Goal: Information Seeking & Learning: Check status

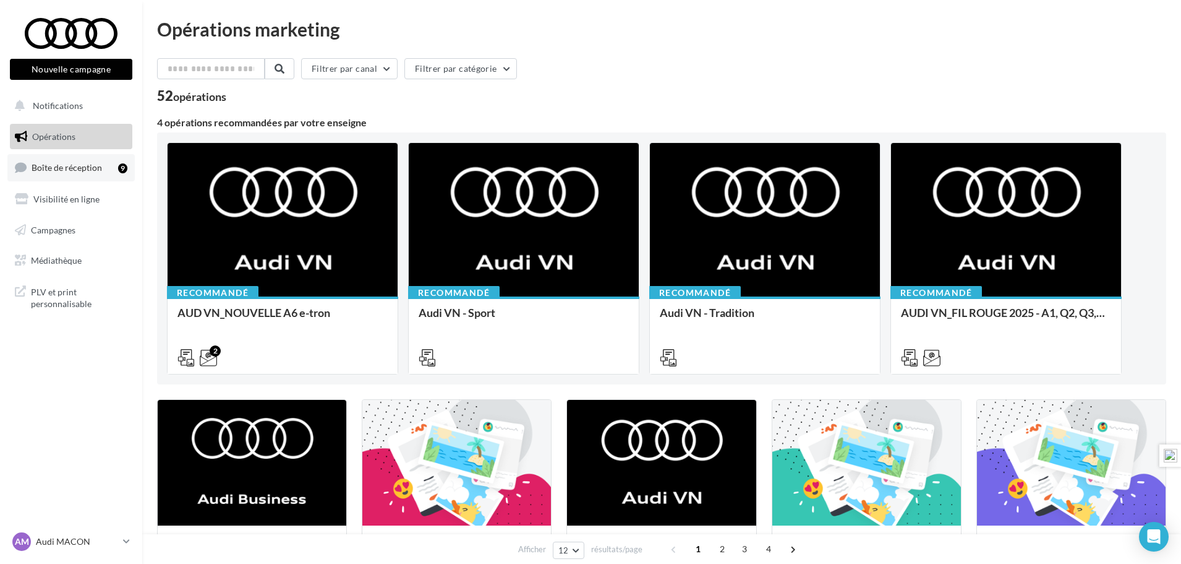
click at [65, 162] on span "Boîte de réception" at bounding box center [67, 167] width 71 height 11
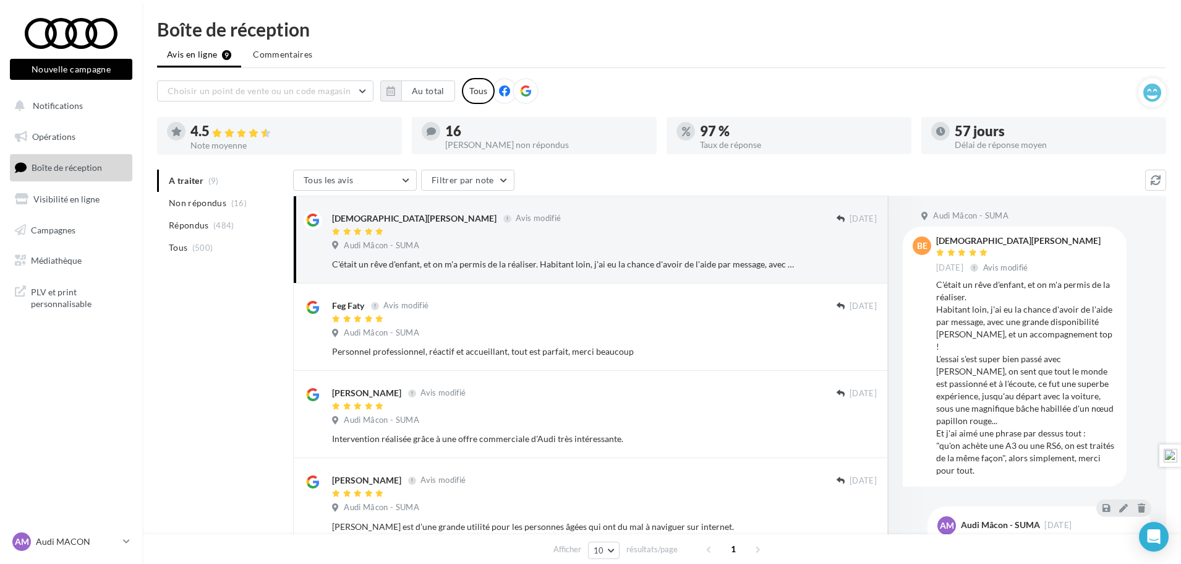
click at [521, 86] on icon at bounding box center [525, 90] width 11 height 11
click at [437, 96] on button "Au total" at bounding box center [428, 90] width 54 height 21
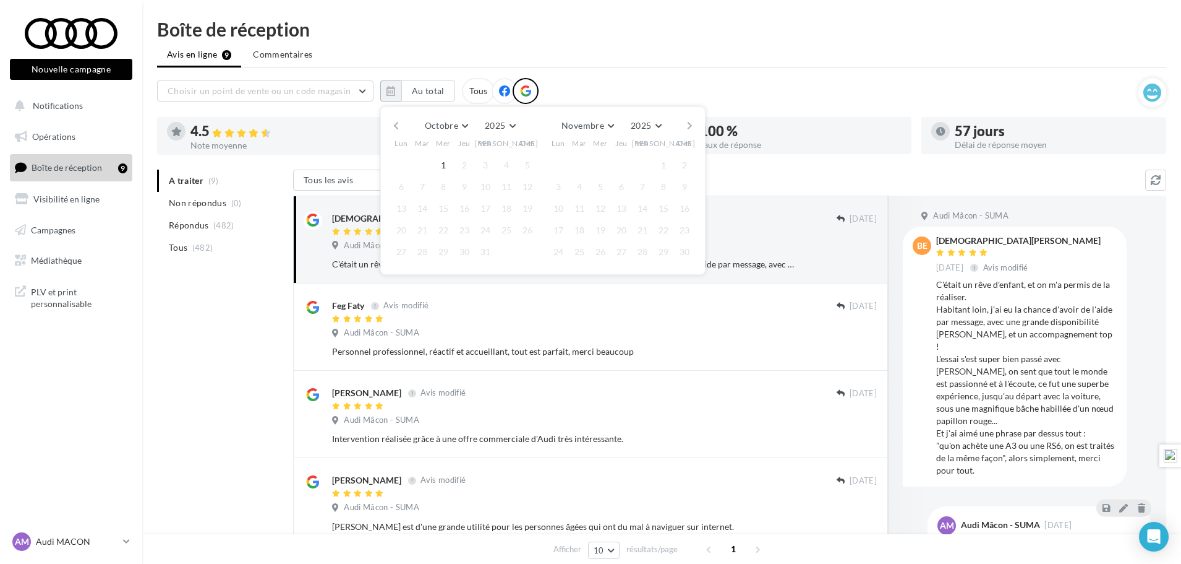
click at [397, 126] on button "button" at bounding box center [396, 125] width 11 height 17
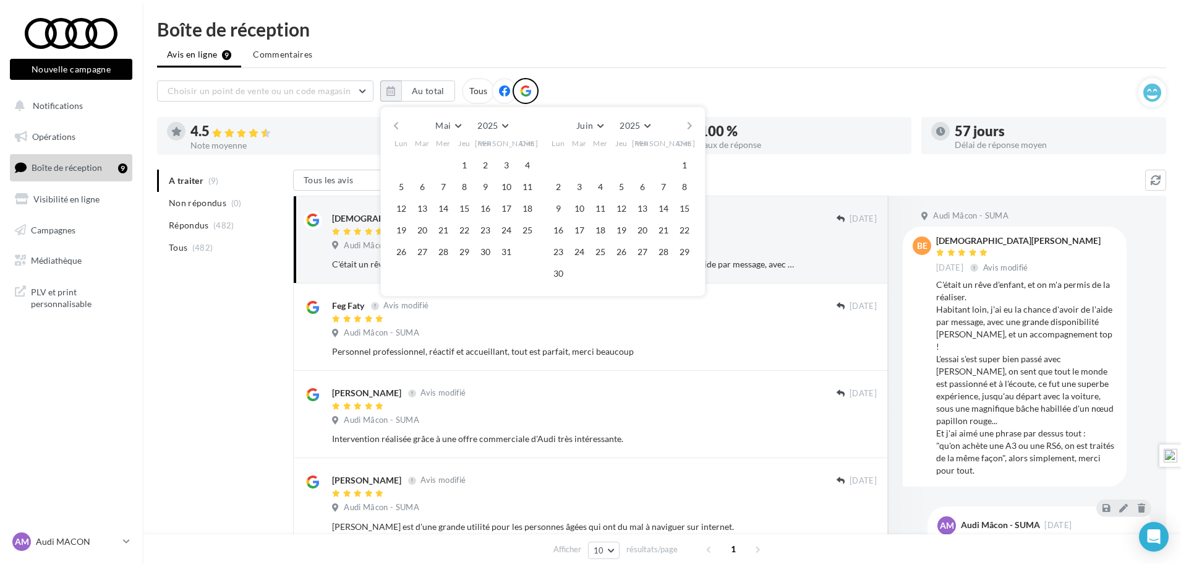
click at [397, 126] on button "button" at bounding box center [396, 125] width 11 height 17
click at [422, 166] on button "1" at bounding box center [422, 165] width 19 height 19
click at [687, 123] on button "button" at bounding box center [690, 125] width 11 height 17
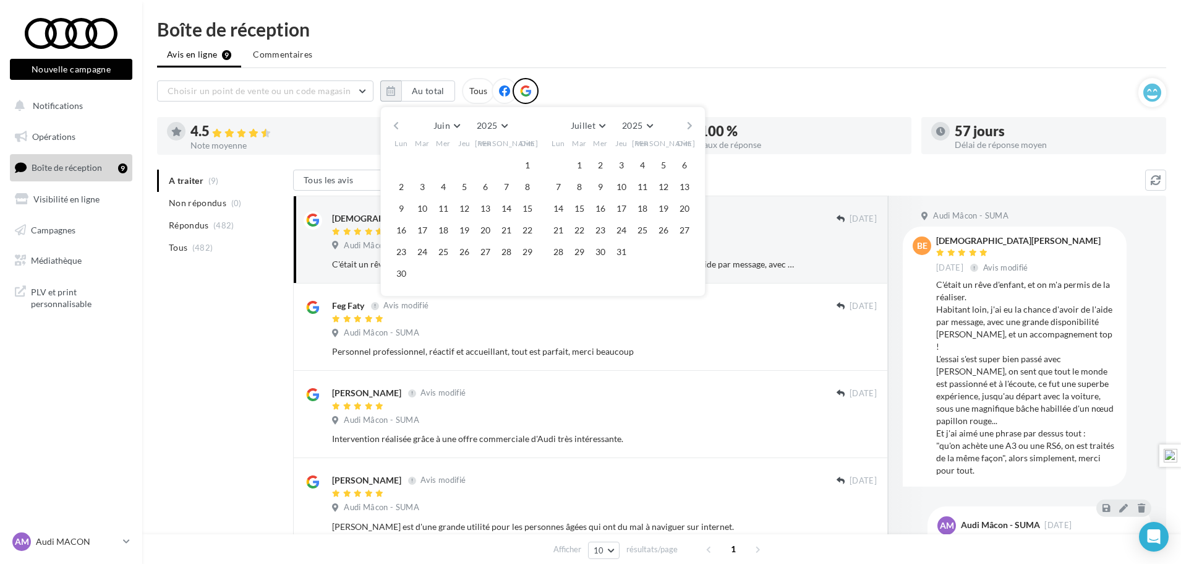
click at [687, 123] on button "button" at bounding box center [690, 125] width 11 height 17
click at [688, 122] on button "button" at bounding box center [690, 125] width 11 height 17
click at [423, 255] on button "30" at bounding box center [422, 251] width 19 height 19
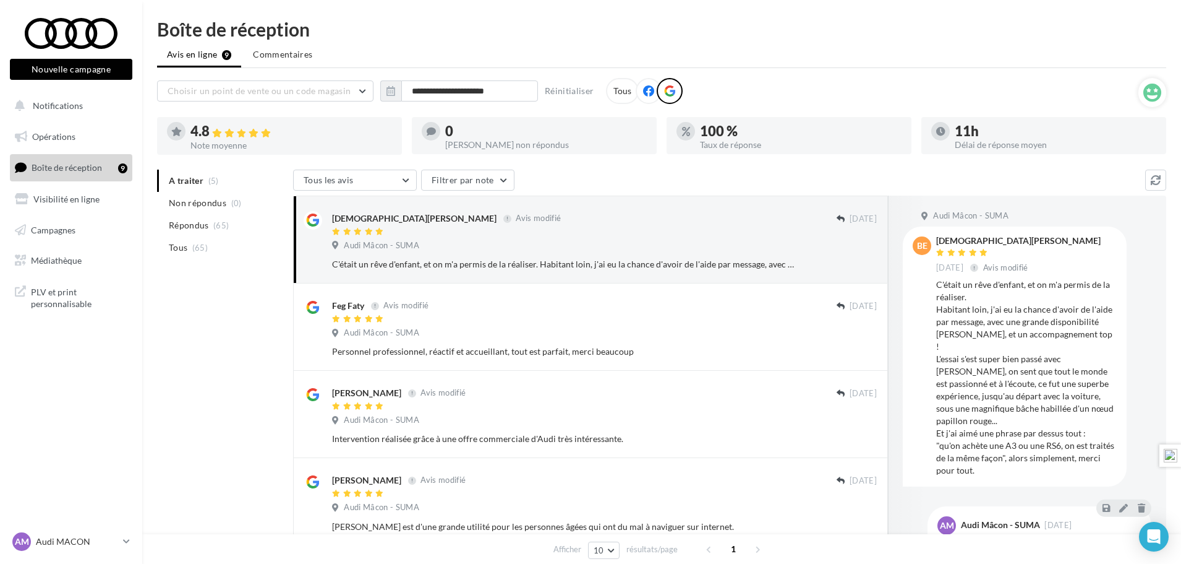
click at [69, 168] on span "Boîte de réception" at bounding box center [67, 167] width 71 height 11
click at [507, 92] on input "**********" at bounding box center [469, 90] width 137 height 21
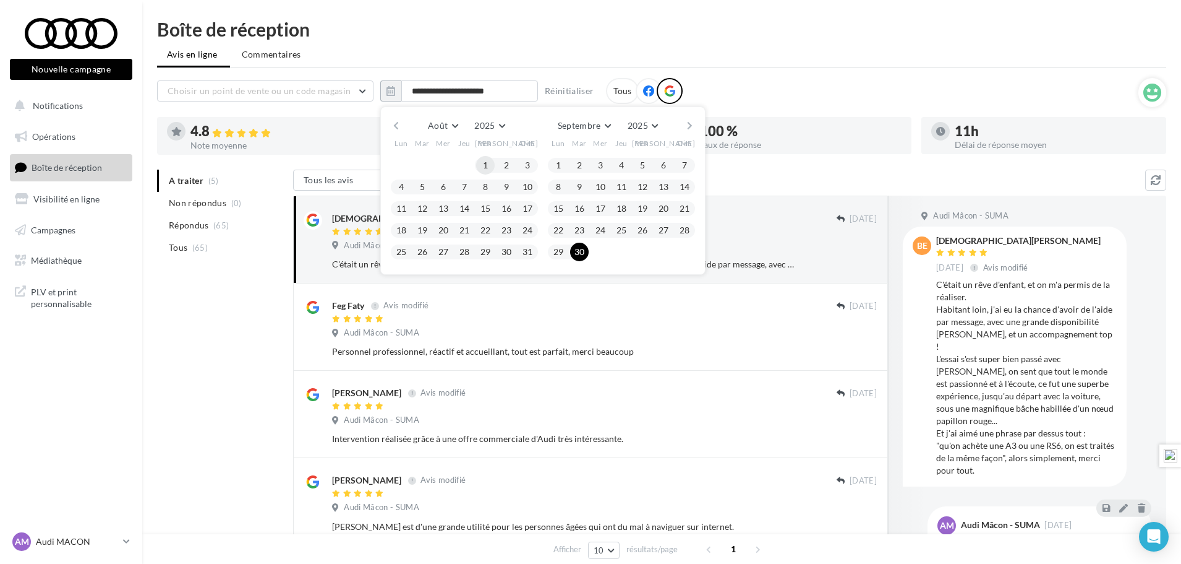
click at [484, 165] on button "1" at bounding box center [485, 165] width 19 height 19
click at [594, 125] on span "Septembre" at bounding box center [579, 125] width 43 height 11
click at [590, 197] on span "Septembre" at bounding box center [583, 197] width 41 height 11
click at [577, 246] on button "30" at bounding box center [579, 251] width 19 height 19
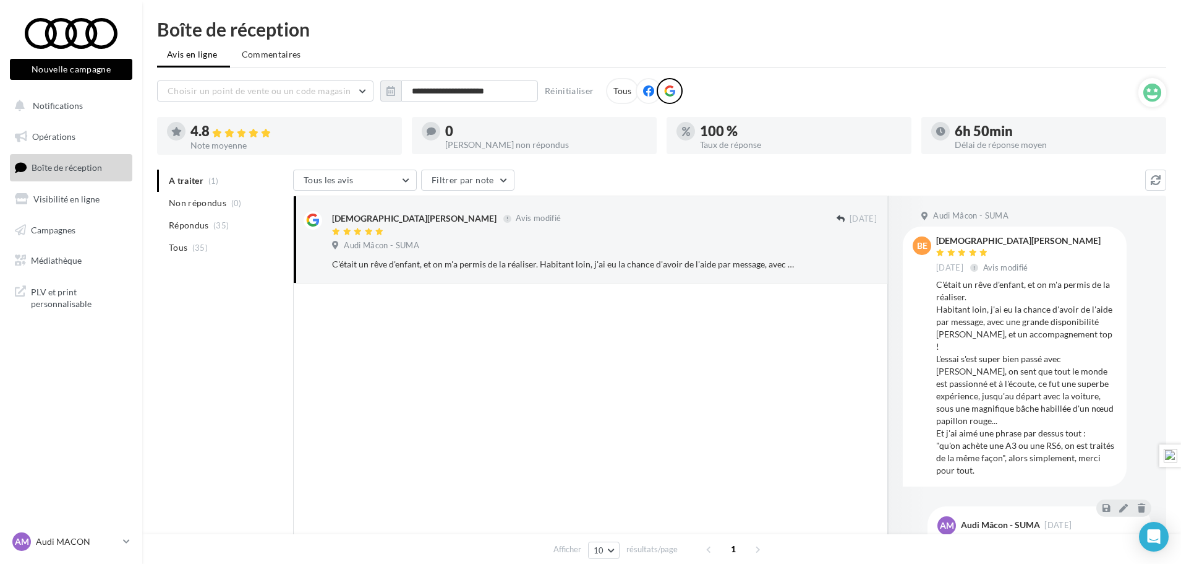
click at [190, 181] on ul "A traiter (1) Non répondus (0) Répondus (35) Tous (35)" at bounding box center [222, 213] width 131 height 89
click at [210, 197] on span "Non répondus" at bounding box center [198, 203] width 58 height 12
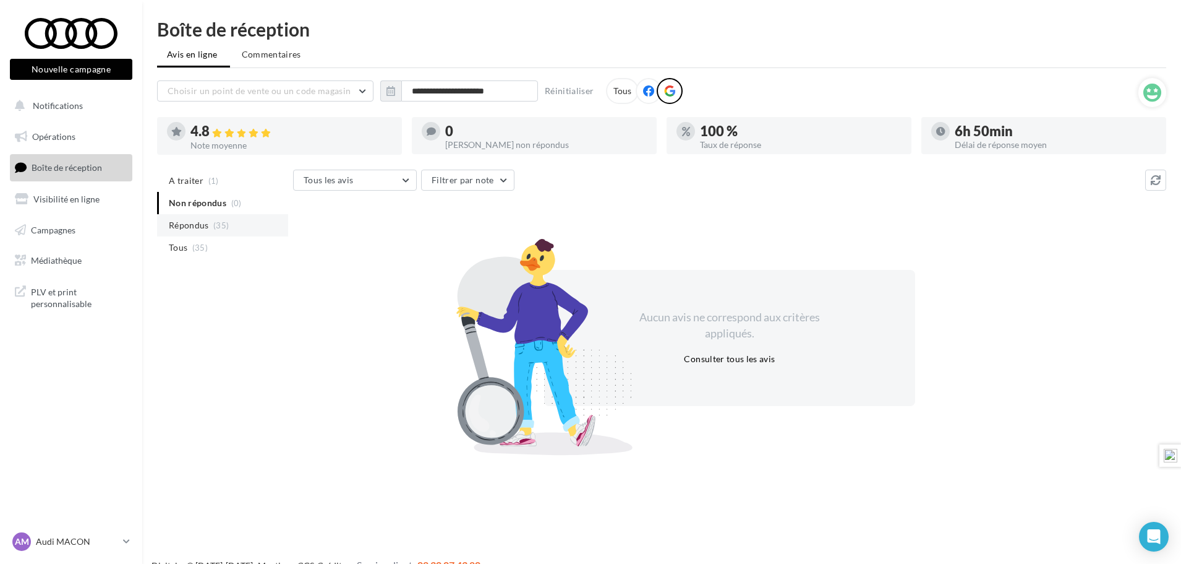
click at [203, 226] on span "Répondus" at bounding box center [189, 225] width 40 height 12
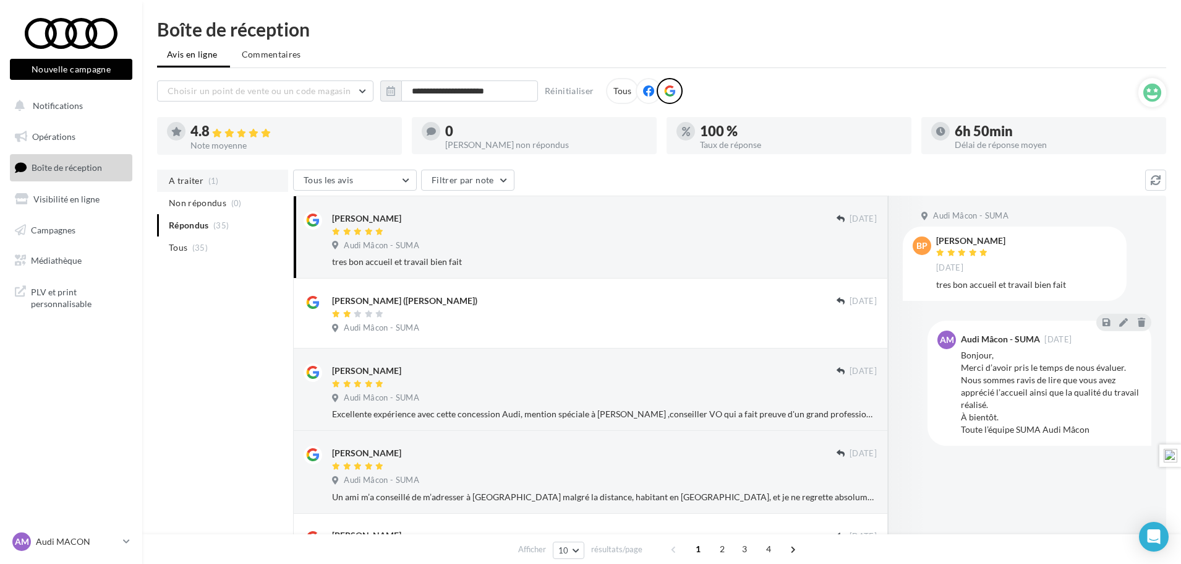
click at [201, 183] on li "A traiter (1)" at bounding box center [222, 180] width 131 height 22
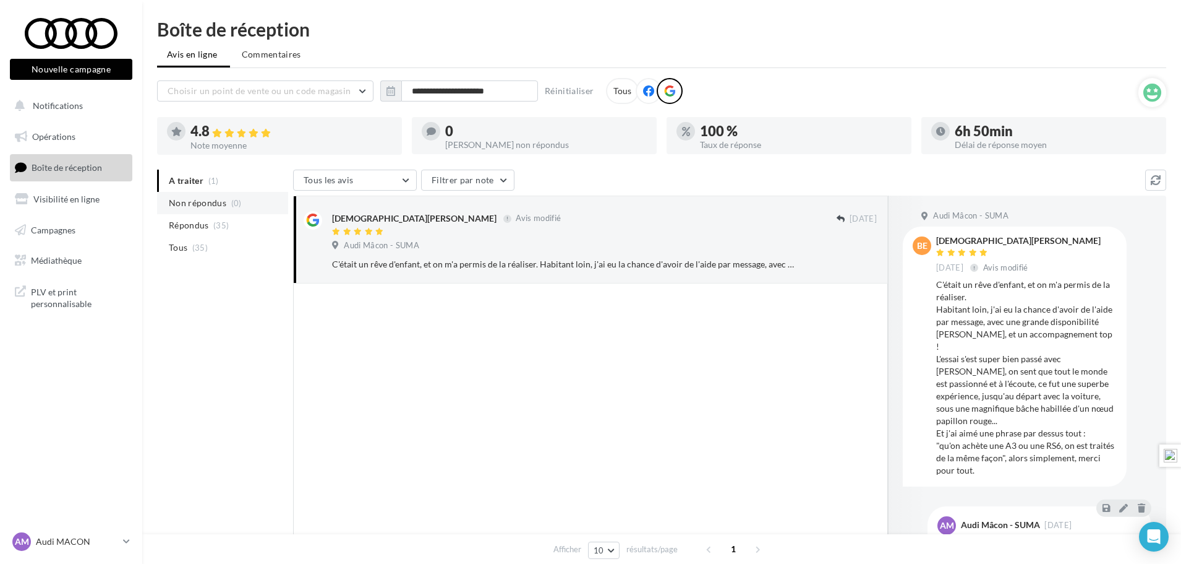
click at [203, 197] on span "Non répondus" at bounding box center [198, 203] width 58 height 12
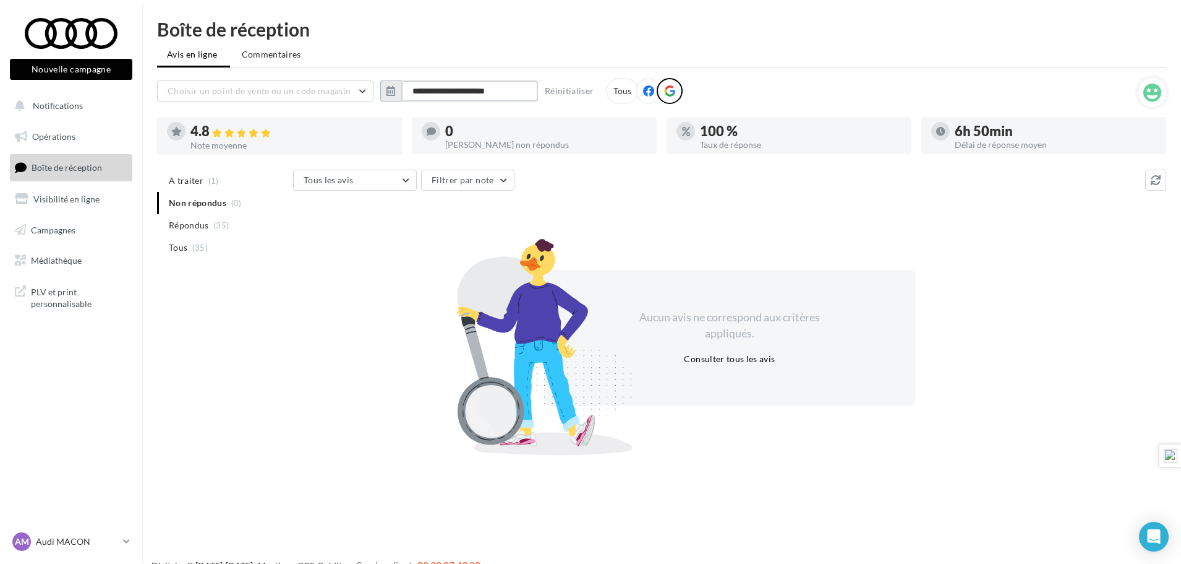
click at [458, 90] on input "**********" at bounding box center [469, 90] width 137 height 21
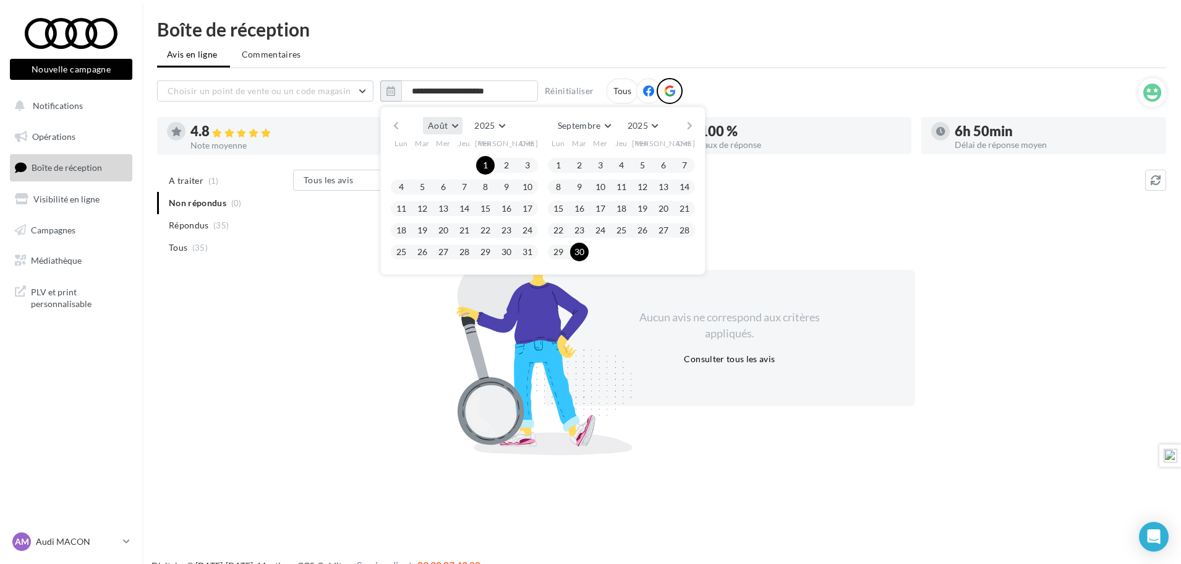
click at [447, 122] on span "Août" at bounding box center [438, 125] width 20 height 11
click at [455, 215] on button "Avril" at bounding box center [466, 217] width 87 height 22
click at [691, 122] on button "button" at bounding box center [690, 125] width 11 height 17
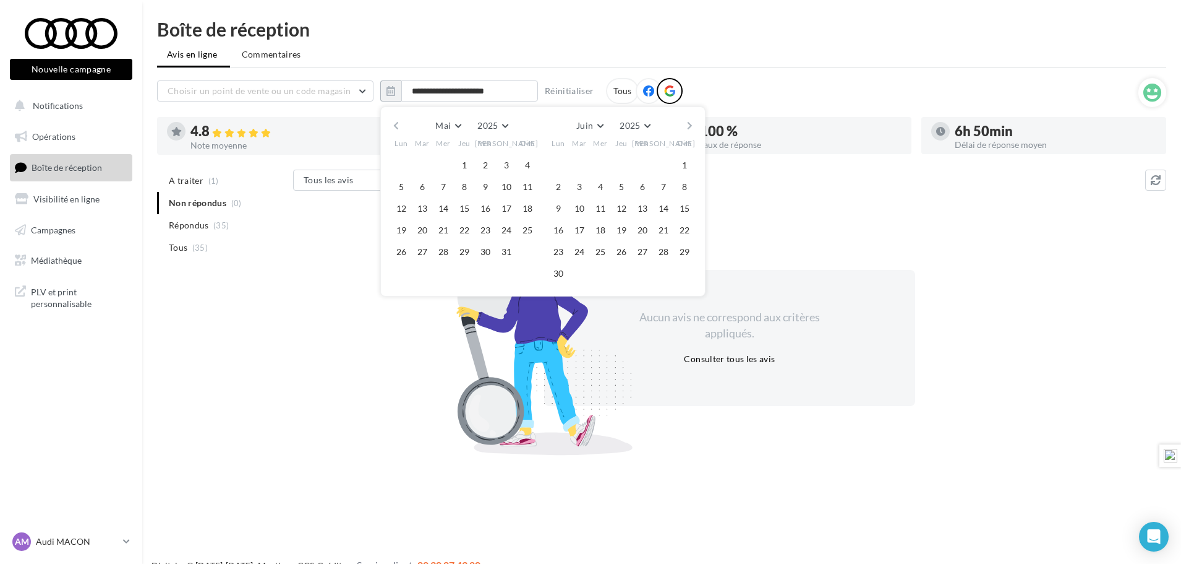
click at [691, 122] on button "button" at bounding box center [690, 125] width 11 height 17
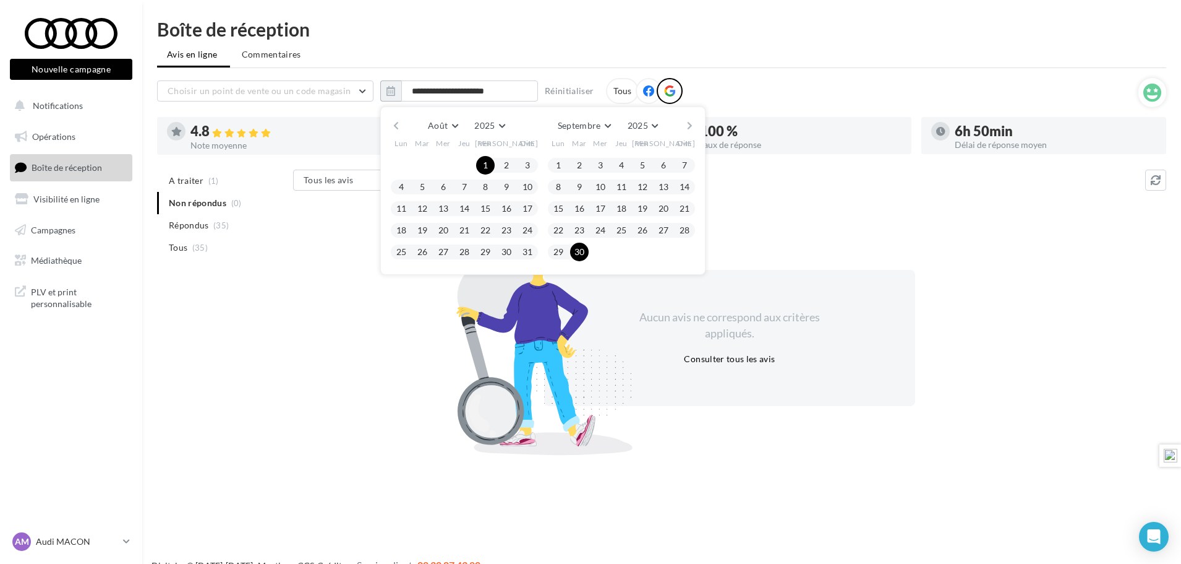
click at [580, 254] on button "30" at bounding box center [579, 251] width 19 height 19
click at [433, 91] on input "**********" at bounding box center [469, 90] width 137 height 21
type input "**********"
click at [513, 41] on div "**********" at bounding box center [661, 235] width 1039 height 431
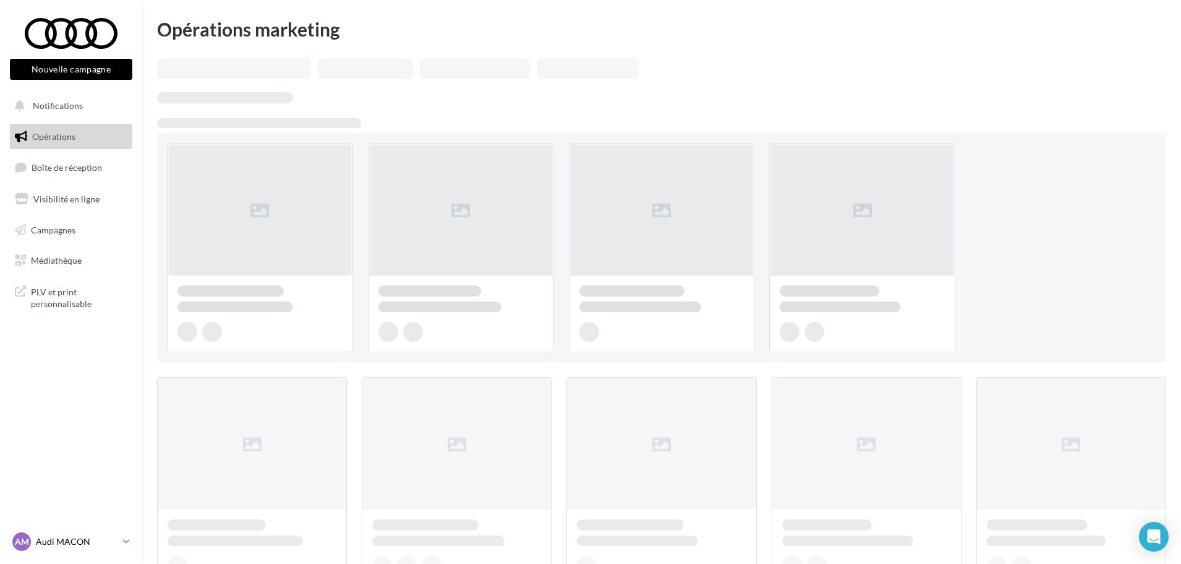
click at [58, 540] on p "Audi MACON" at bounding box center [77, 541] width 82 height 12
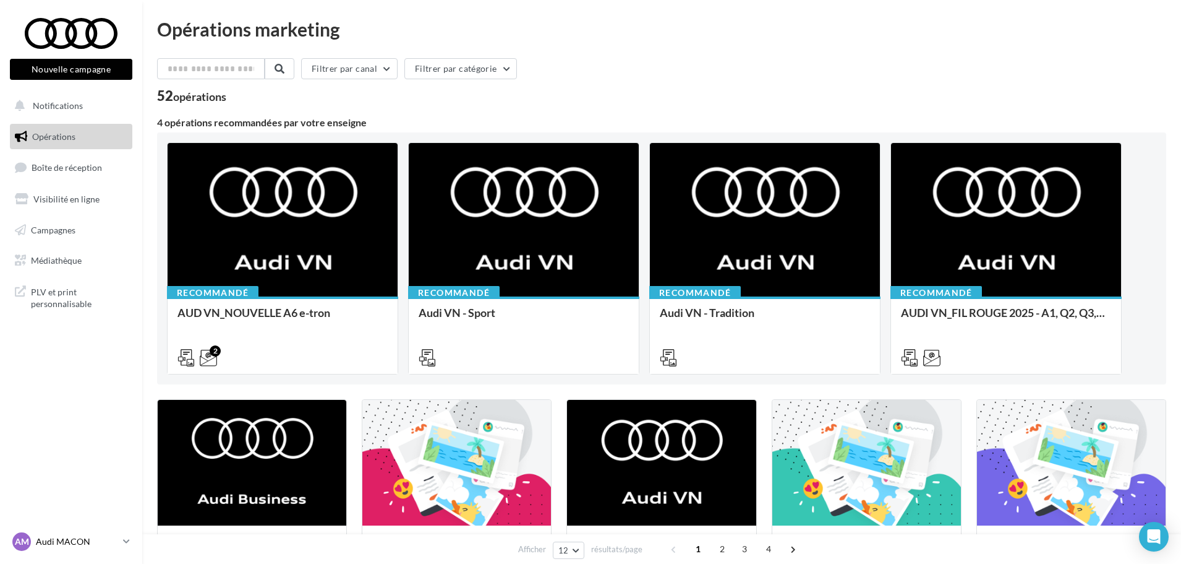
click at [69, 544] on p "Audi MACON" at bounding box center [77, 541] width 82 height 12
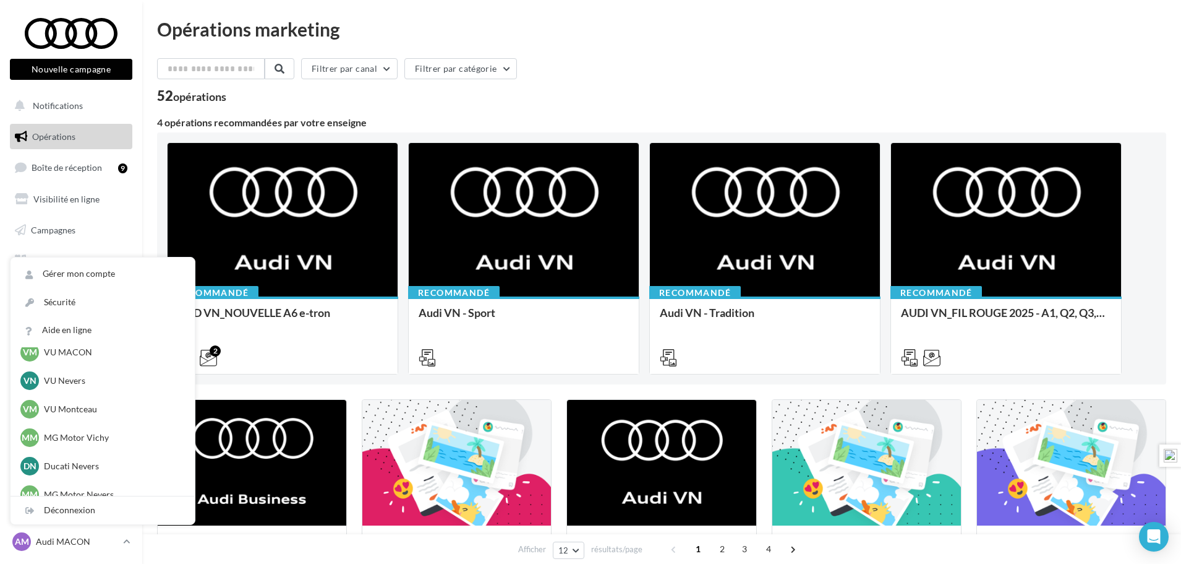
scroll to position [939, 0]
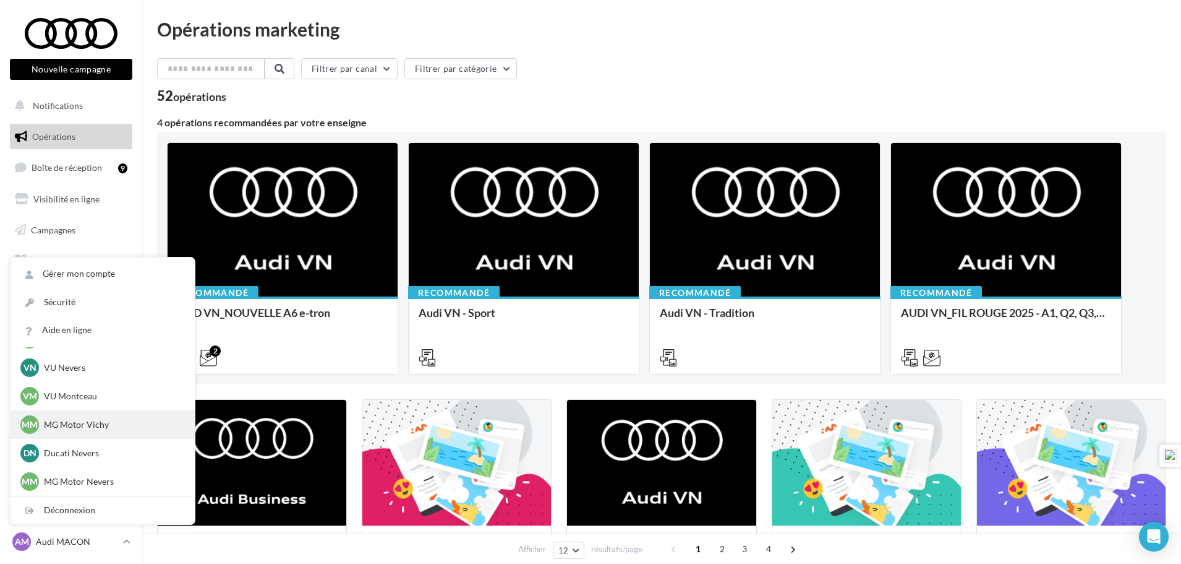
click at [64, 421] on p "MG Motor Vichy" at bounding box center [112, 424] width 136 height 12
